Goal: Task Accomplishment & Management: Use online tool/utility

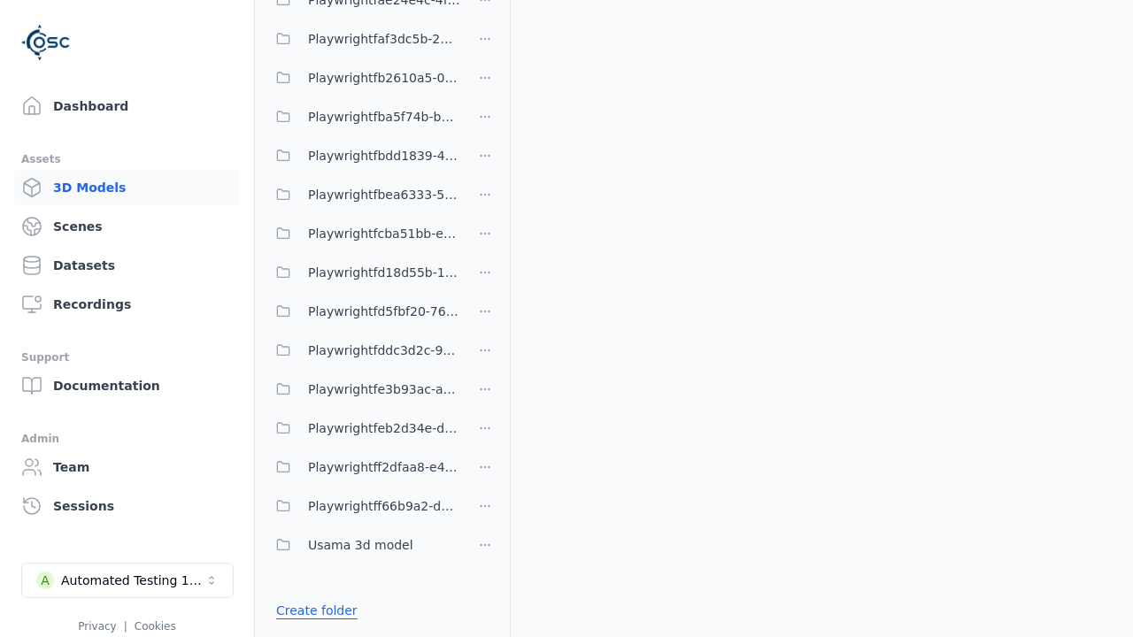
click at [312, 611] on link "Create folder" at bounding box center [316, 611] width 81 height 18
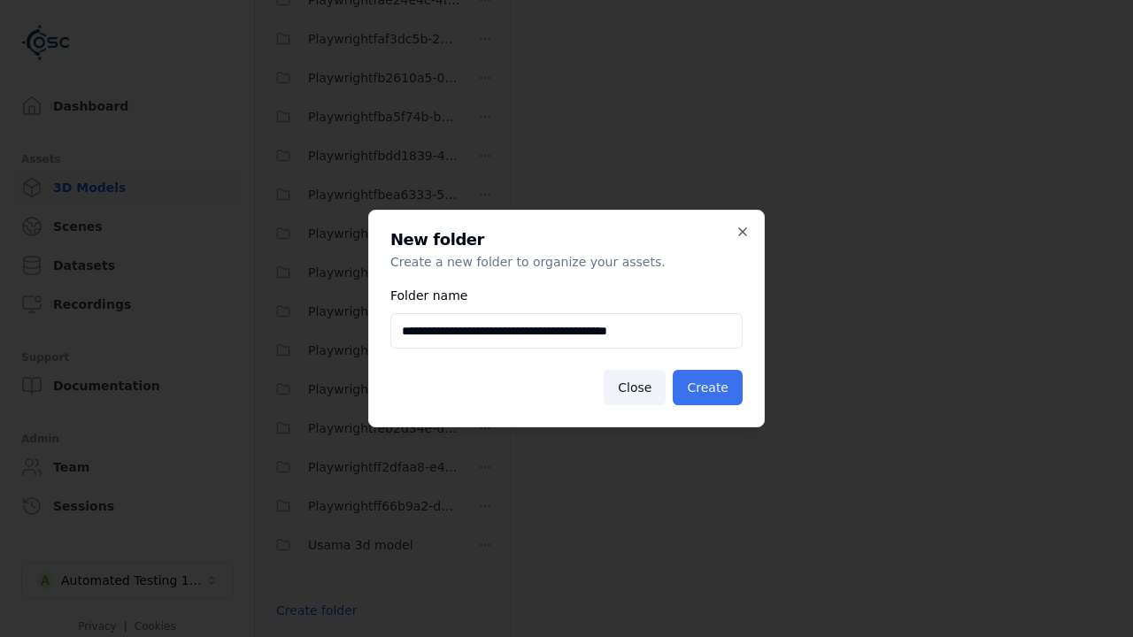
type input "**********"
click at [710, 388] on button "Create" at bounding box center [708, 387] width 70 height 35
